Goal: Transaction & Acquisition: Purchase product/service

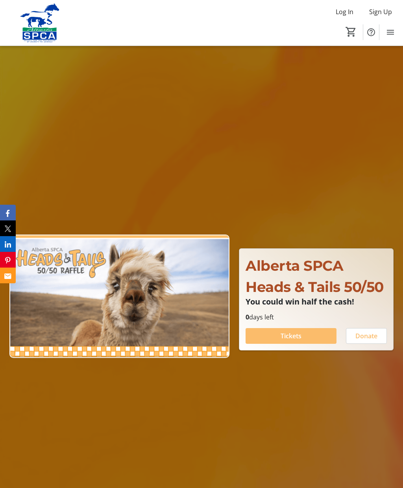
click at [306, 346] on span at bounding box center [290, 336] width 91 height 19
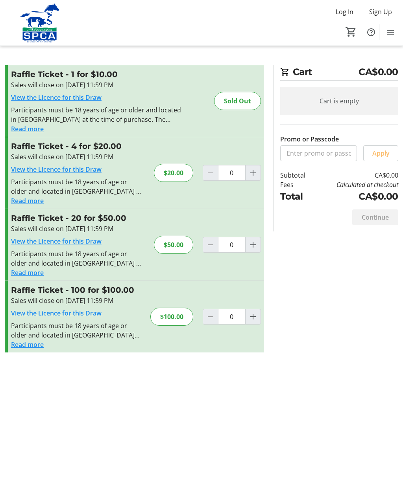
click at [34, 205] on button "Read more" at bounding box center [27, 200] width 33 height 9
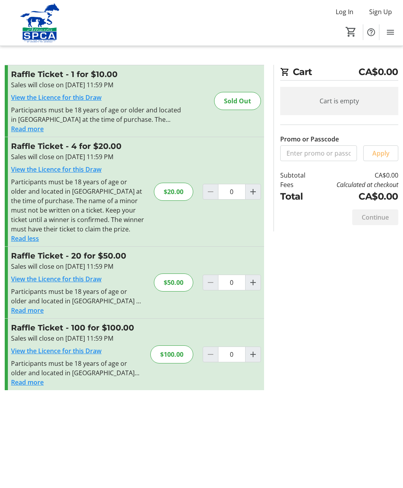
click at [58, 166] on link "View the Licence for this Draw" at bounding box center [56, 169] width 90 height 9
click at [251, 194] on mat-icon "Increment by one" at bounding box center [252, 191] width 9 height 9
type input "1"
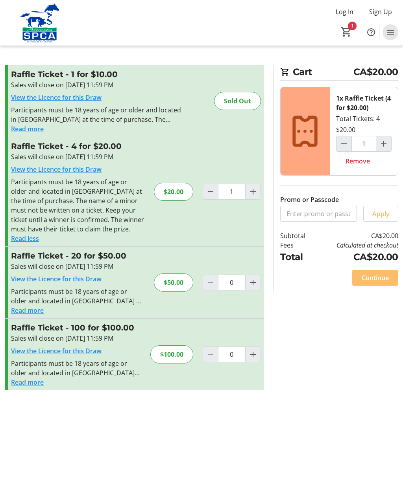
click at [391, 33] on mat-icon "Menu" at bounding box center [389, 32] width 9 height 9
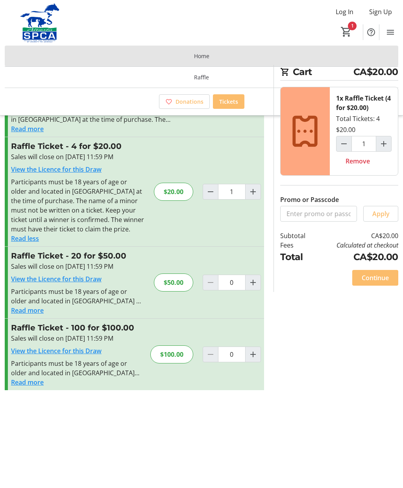
click at [213, 56] on span at bounding box center [201, 56] width 393 height 19
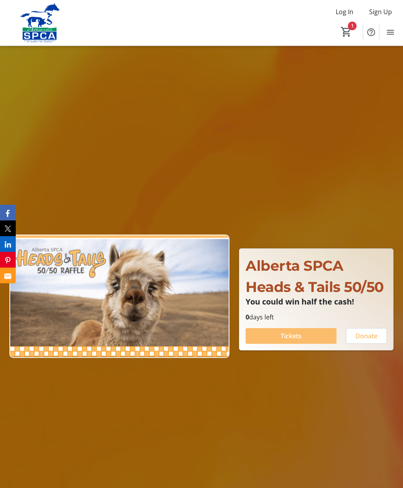
click at [352, 25] on span "Cart" at bounding box center [346, 32] width 14 height 14
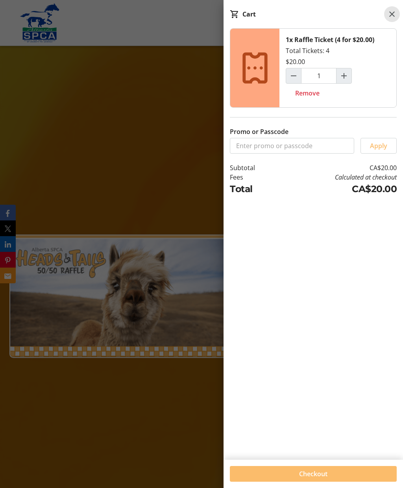
click at [391, 15] on mat-icon at bounding box center [391, 13] width 9 height 9
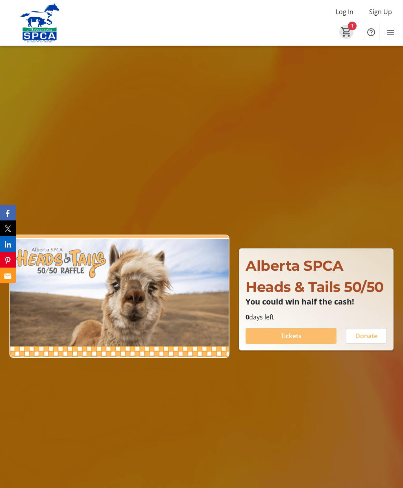
click at [349, 30] on mat-icon "1" at bounding box center [346, 32] width 12 height 12
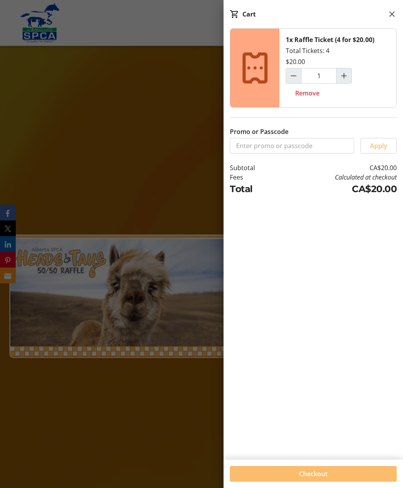
scroll to position [9, 0]
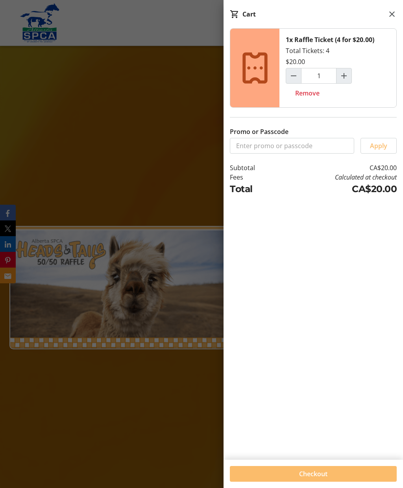
click at [311, 92] on span "Remove" at bounding box center [307, 92] width 24 height 9
type input "0"
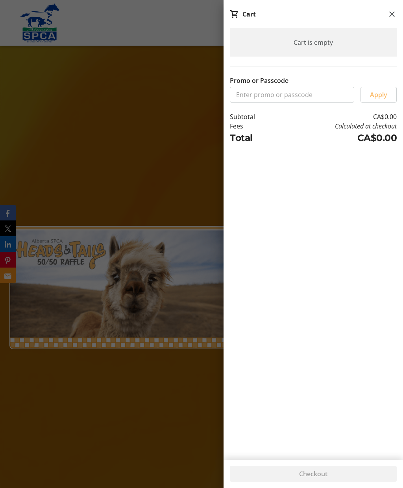
click at [386, 13] on span at bounding box center [392, 14] width 16 height 16
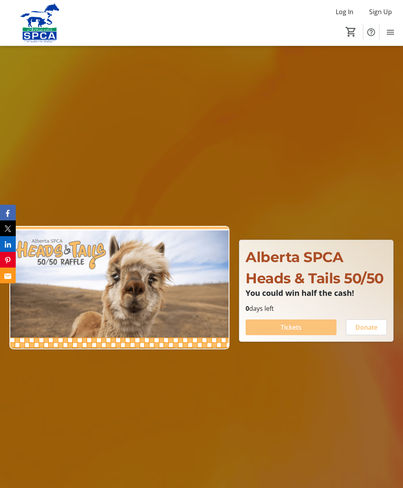
click at [300, 337] on span at bounding box center [290, 327] width 91 height 19
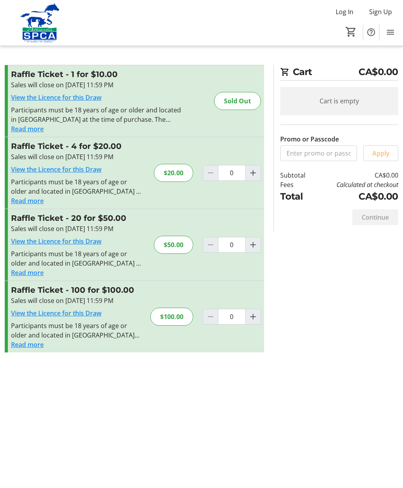
click at [253, 168] on mat-icon "Increment by one" at bounding box center [252, 172] width 9 height 9
type input "1"
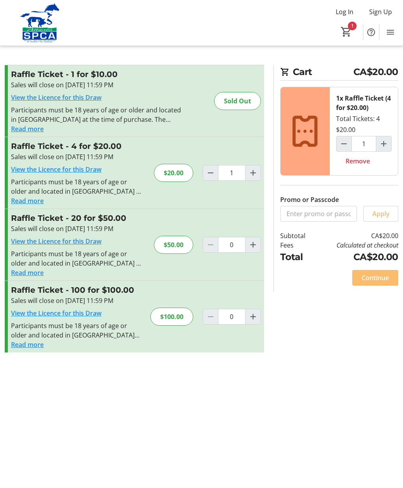
click at [375, 273] on span "Continue" at bounding box center [374, 277] width 27 height 9
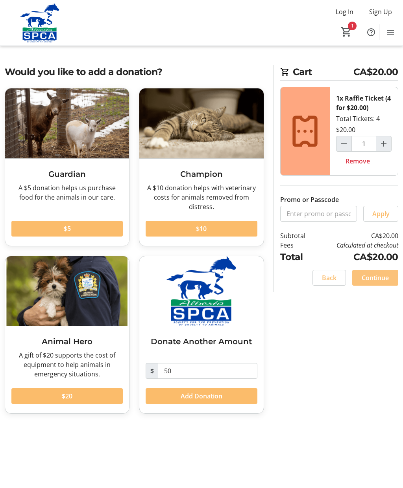
click at [375, 273] on span "Continue" at bounding box center [374, 277] width 27 height 9
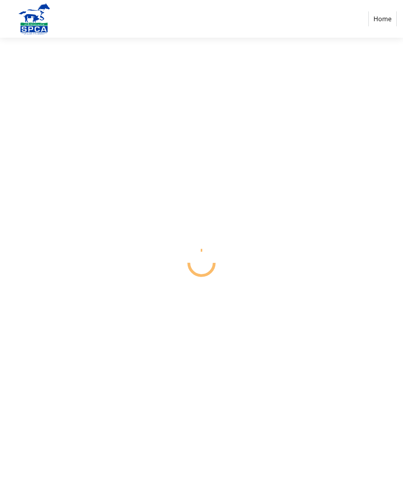
select select "CA"
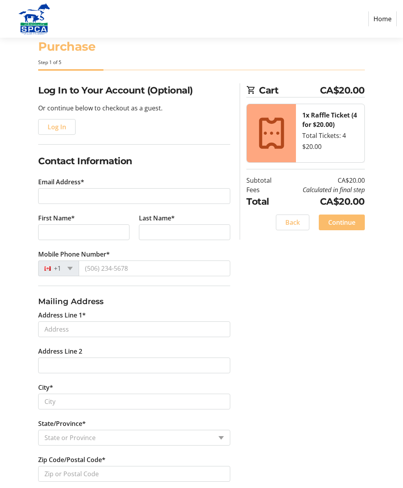
scroll to position [17, 0]
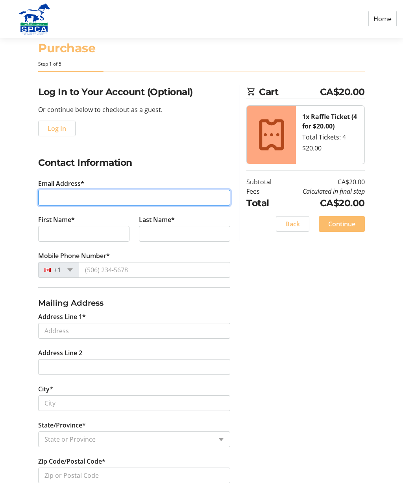
click at [53, 203] on input "Email Address*" at bounding box center [134, 198] width 192 height 16
type input "[PERSON_NAME][EMAIL_ADDRESS][DOMAIN_NAME]"
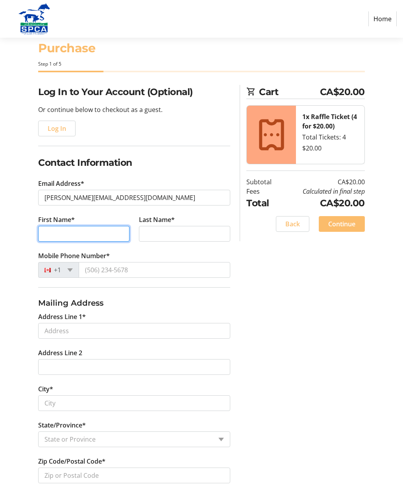
click at [63, 239] on input "First Name*" at bounding box center [83, 234] width 91 height 16
type input "[PERSON_NAME]"
click at [163, 234] on input "Last Name*" at bounding box center [184, 234] width 91 height 16
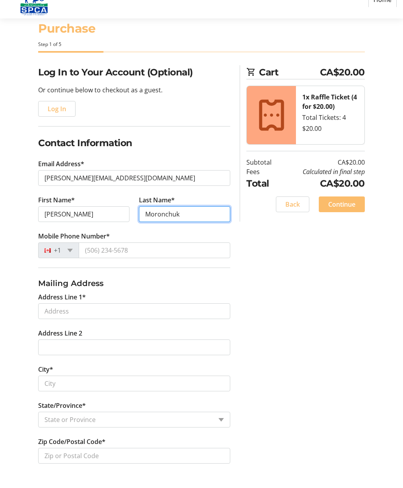
type input "Moronchuk"
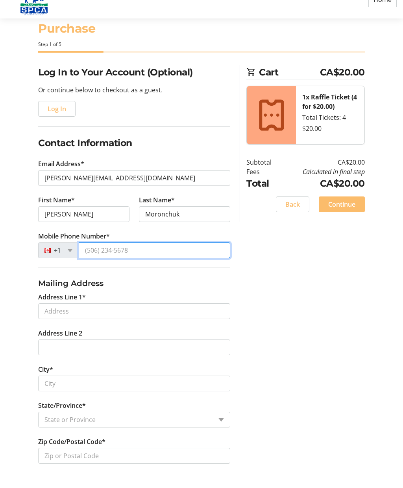
click at [101, 262] on input "Mobile Phone Number*" at bounding box center [154, 270] width 151 height 16
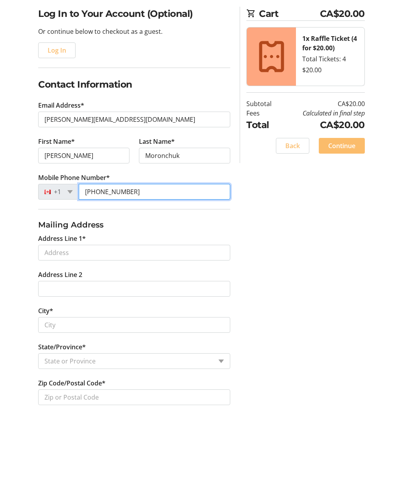
type input "[PHONE_NUMBER]"
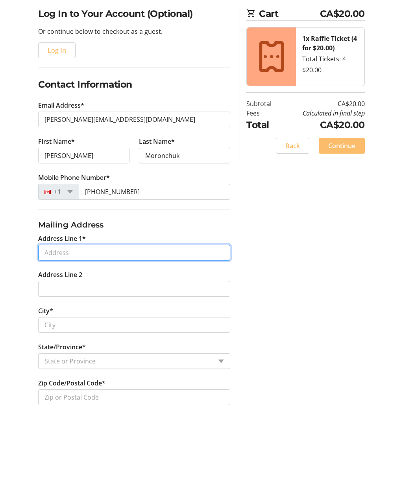
click at [51, 323] on input "Address Line 1*" at bounding box center [134, 331] width 192 height 16
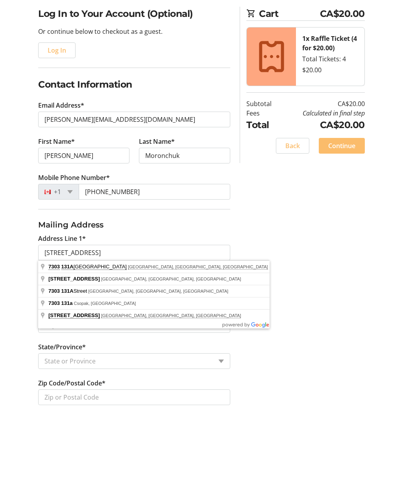
type input "[STREET_ADDRESS]"
type input "[GEOGRAPHIC_DATA]"
select select "AB"
type input "T5C 1Z7"
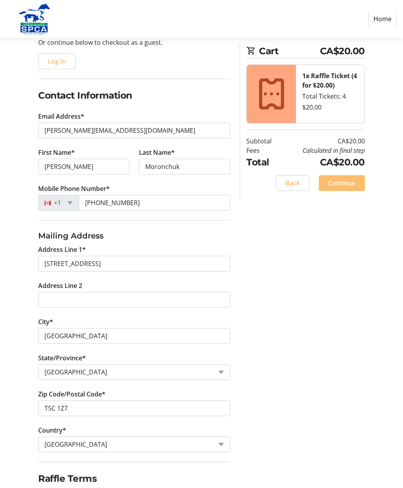
scroll to position [116, 0]
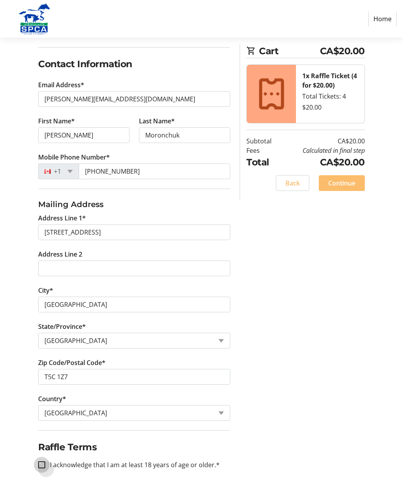
click at [44, 462] on input "I acknowledge that I am at least 18 years of age or older.*" at bounding box center [41, 465] width 7 height 7
checkbox input "true"
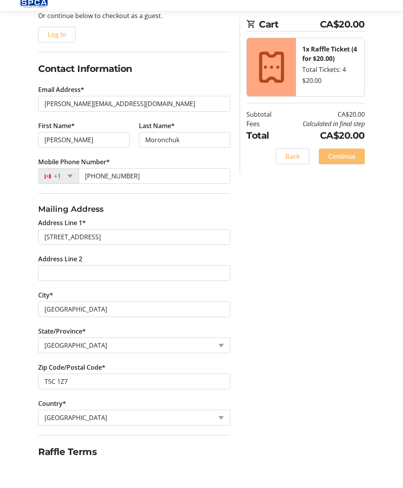
scroll to position [85, 0]
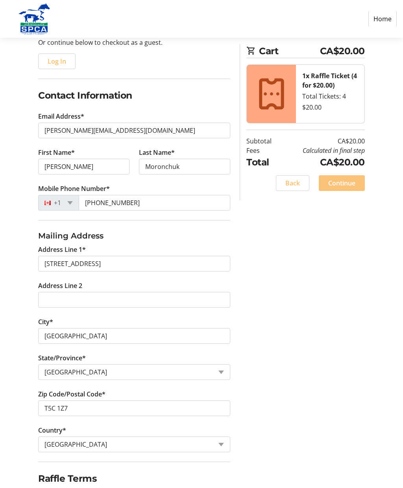
click at [350, 181] on span "Continue" at bounding box center [341, 183] width 27 height 9
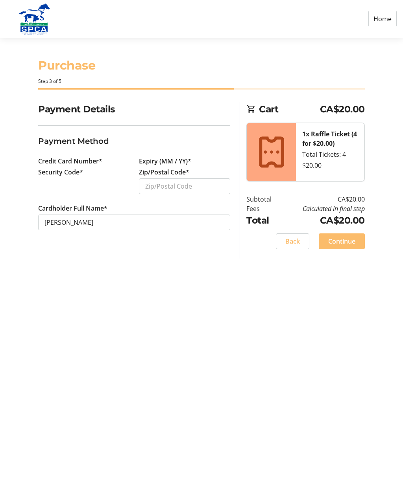
scroll to position [31, 0]
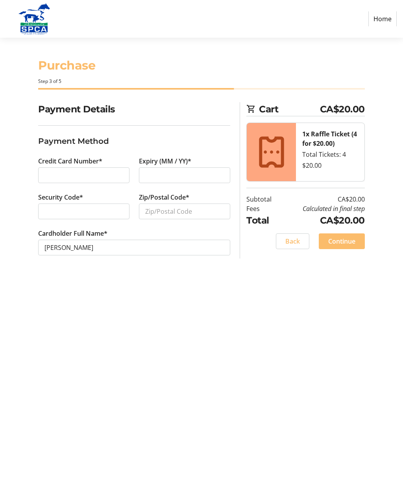
click at [187, 168] on div at bounding box center [184, 176] width 91 height 16
click at [185, 204] on input "Zip/Postal Code*" at bounding box center [184, 212] width 91 height 16
type input "T5C1Z7"
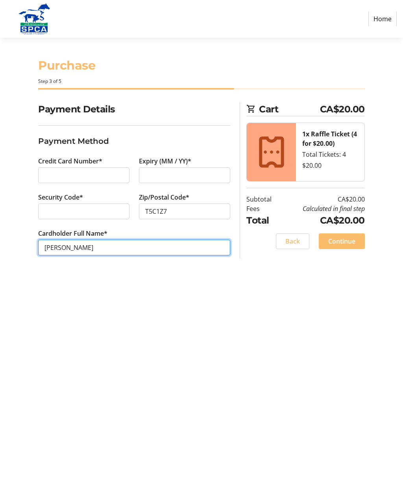
click at [68, 240] on input "[PERSON_NAME]" at bounding box center [134, 248] width 192 height 16
type input "[PERSON_NAME]"
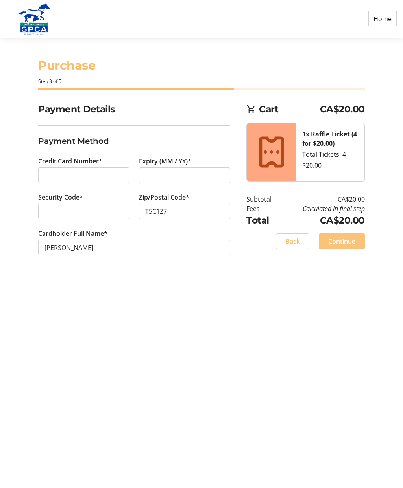
click at [344, 237] on span "Continue" at bounding box center [341, 241] width 27 height 9
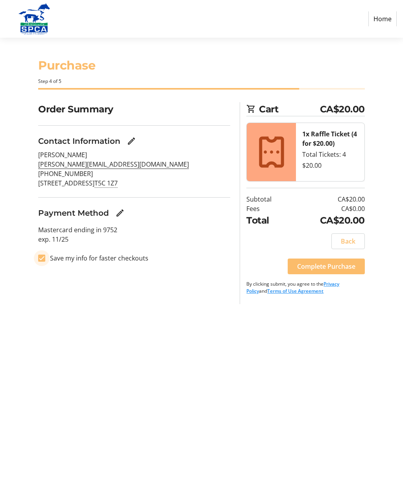
click at [44, 255] on input "Save my info for faster checkouts" at bounding box center [41, 258] width 7 height 7
checkbox input "false"
click at [327, 262] on span "Complete Purchase" at bounding box center [326, 266] width 58 height 9
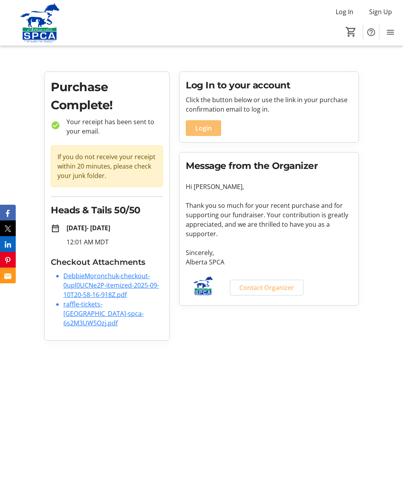
click at [85, 286] on link "DebbieMoronchuk-checkout-0upl0UCNe2P-itemized-2025-09-10T20-58-16-918Z.pdf" at bounding box center [111, 286] width 96 height 28
click at [88, 314] on link "raffle-tickets-[GEOGRAPHIC_DATA]-spca-6s2M3UW5Ozj.pdf" at bounding box center [103, 314] width 80 height 28
